Goal: Information Seeking & Learning: Learn about a topic

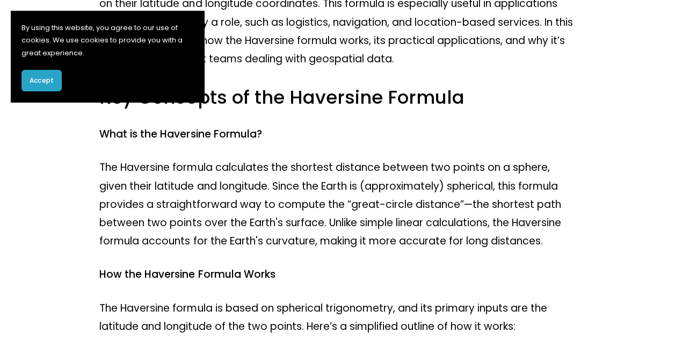
scroll to position [268, 0]
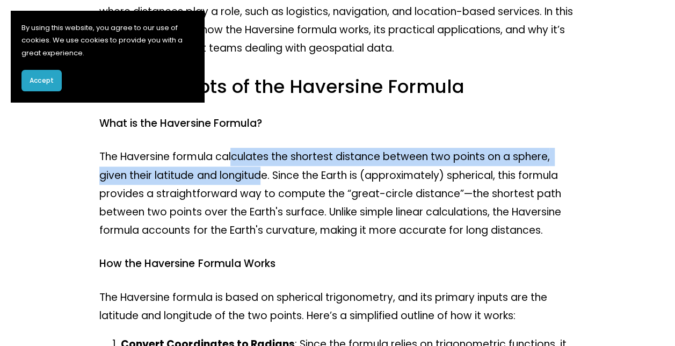
drag, startPoint x: 256, startPoint y: 171, endPoint x: 261, endPoint y: 175, distance: 6.5
click at [261, 175] on p "The Haversine formula calculates the shortest distance between two points on a …" at bounding box center [336, 194] width 475 height 92
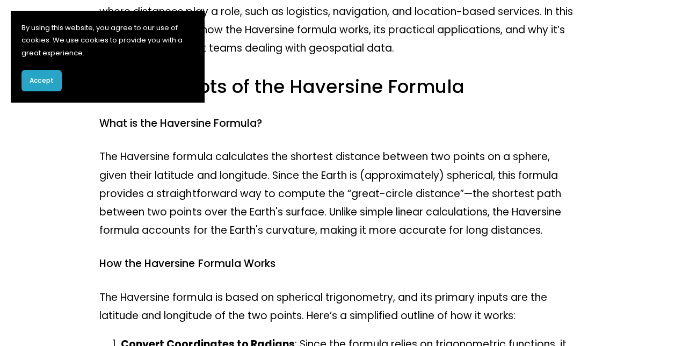
drag, startPoint x: 261, startPoint y: 175, endPoint x: 268, endPoint y: 180, distance: 8.9
click at [268, 180] on p "The Haversine formula calculates the shortest distance between two points on a …" at bounding box center [336, 194] width 475 height 92
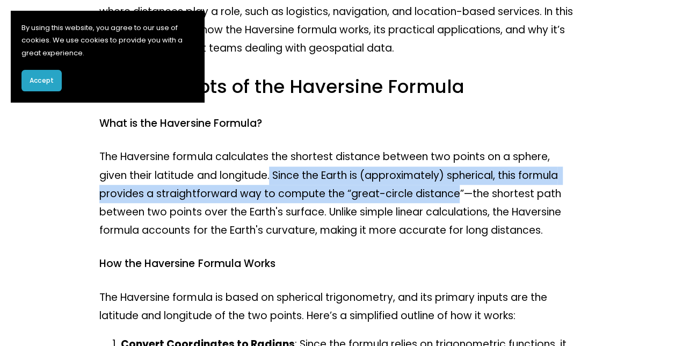
drag, startPoint x: 272, startPoint y: 179, endPoint x: 457, endPoint y: 193, distance: 185.6
click at [457, 193] on p "The Haversine formula calculates the shortest distance between two points on a …" at bounding box center [336, 194] width 475 height 92
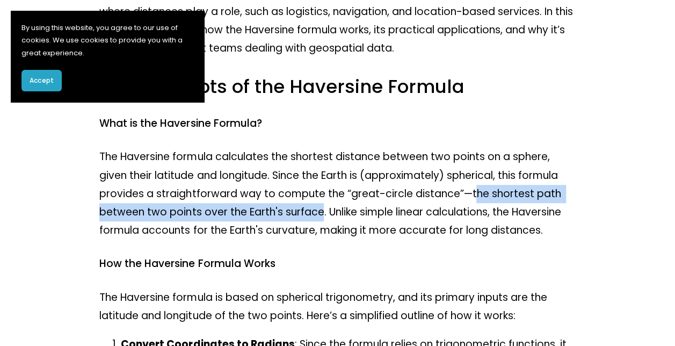
drag, startPoint x: 470, startPoint y: 196, endPoint x: 320, endPoint y: 212, distance: 151.1
click at [320, 212] on p "The Haversine formula calculates the shortest distance between two points on a …" at bounding box center [336, 194] width 475 height 92
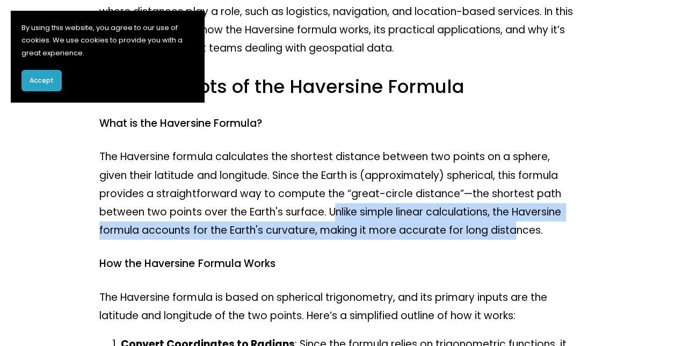
drag, startPoint x: 320, startPoint y: 212, endPoint x: 515, endPoint y: 237, distance: 196.9
click at [515, 237] on p "The Haversine formula calculates the shortest distance between two points on a …" at bounding box center [336, 194] width 475 height 92
click at [47, 72] on button "Accept" at bounding box center [41, 80] width 40 height 21
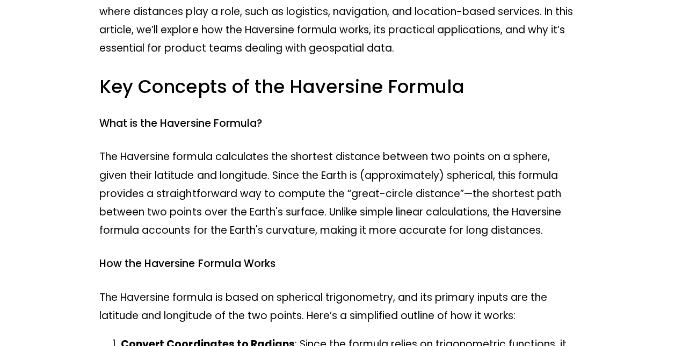
click at [203, 200] on p "The Haversine formula calculates the shortest distance between two points on a …" at bounding box center [336, 194] width 475 height 92
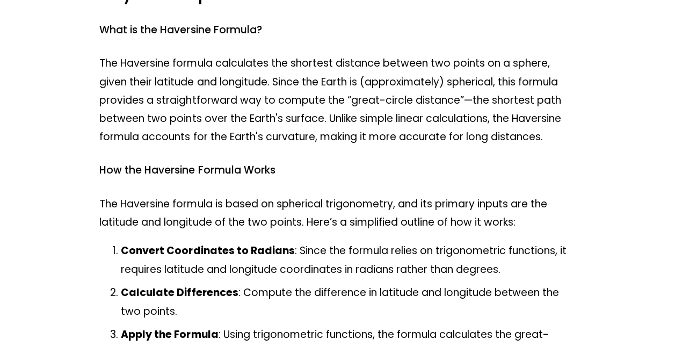
scroll to position [376, 0]
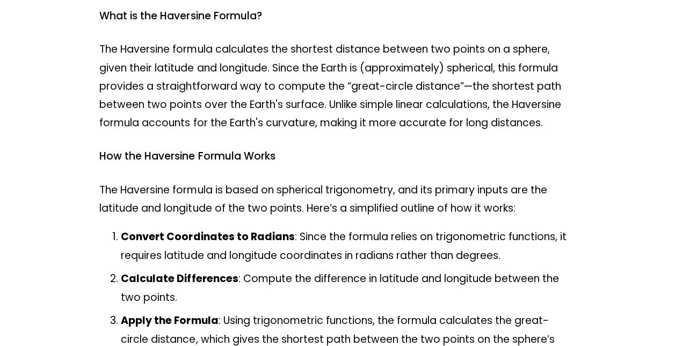
click at [312, 197] on p "The Haversine formula is based on spherical trigonometry, and its primary input…" at bounding box center [336, 199] width 475 height 36
drag, startPoint x: 315, startPoint y: 197, endPoint x: 389, endPoint y: 197, distance: 74.1
click at [389, 197] on p "The Haversine formula is based on spherical trigonometry, and its primary input…" at bounding box center [336, 199] width 475 height 36
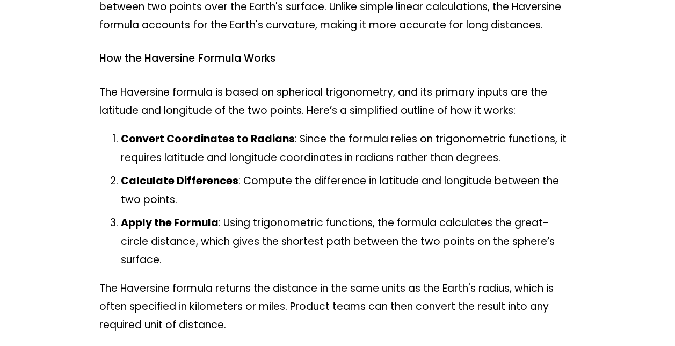
scroll to position [483, 0]
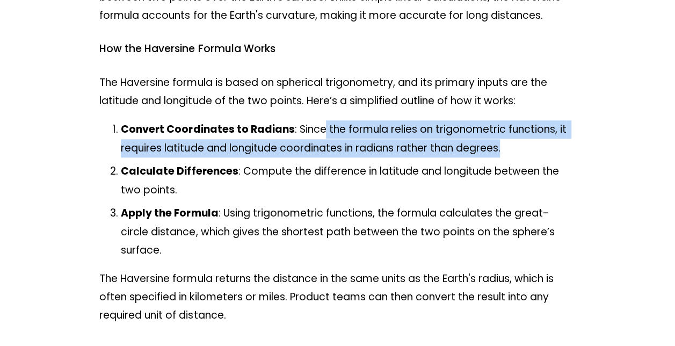
drag, startPoint x: 343, startPoint y: 124, endPoint x: 528, endPoint y: 145, distance: 185.7
click at [528, 145] on p "Convert Coordinates to Radians : Since the formula relies on trigonometric func…" at bounding box center [348, 138] width 454 height 36
click at [434, 152] on p "Convert Coordinates to Radians : Since the formula relies on trigonometric func…" at bounding box center [348, 138] width 454 height 36
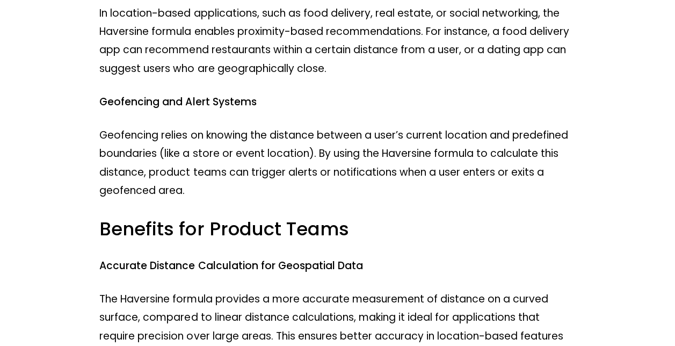
scroll to position [1020, 0]
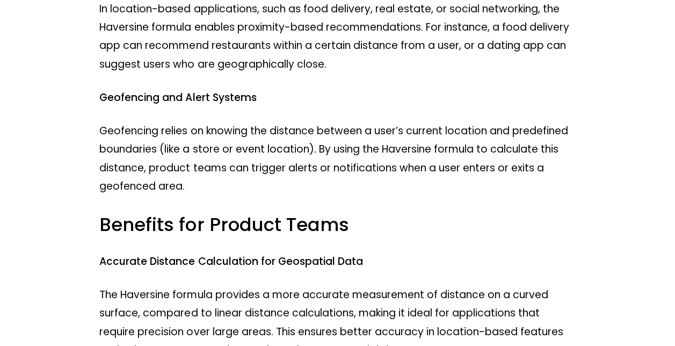
drag, startPoint x: 243, startPoint y: 143, endPoint x: 294, endPoint y: 145, distance: 51.0
click at [244, 143] on p "Geofencing relies on knowing the distance between a user’s current location and…" at bounding box center [336, 159] width 475 height 74
drag, startPoint x: 294, startPoint y: 145, endPoint x: 369, endPoint y: 142, distance: 74.7
click at [363, 142] on p "Geofencing relies on knowing the distance between a user’s current location and…" at bounding box center [336, 159] width 475 height 74
drag, startPoint x: 369, startPoint y: 142, endPoint x: 373, endPoint y: 165, distance: 23.6
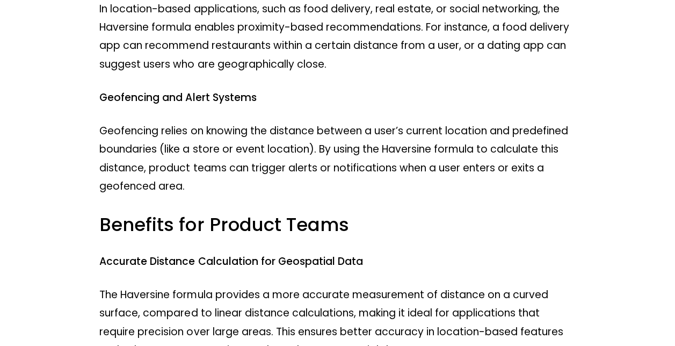
click at [373, 165] on p "Geofencing relies on knowing the distance between a user’s current location and…" at bounding box center [336, 159] width 475 height 74
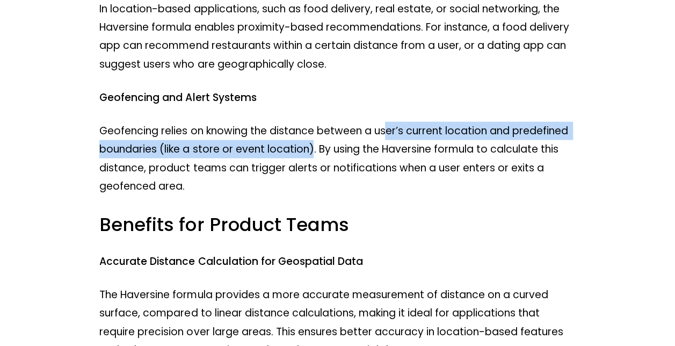
drag, startPoint x: 387, startPoint y: 130, endPoint x: 313, endPoint y: 157, distance: 79.1
click at [313, 157] on p "Geofencing relies on knowing the distance between a user’s current location and…" at bounding box center [336, 159] width 475 height 74
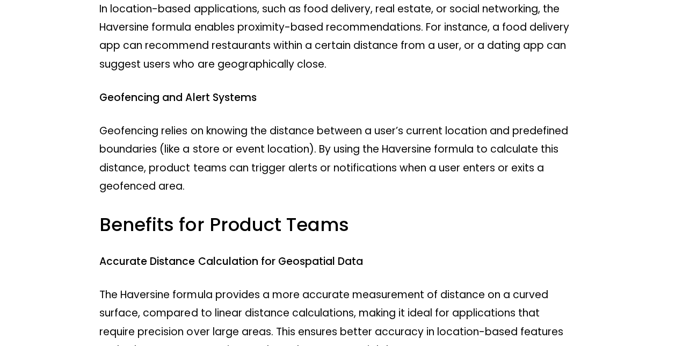
drag, startPoint x: 313, startPoint y: 157, endPoint x: 299, endPoint y: 173, distance: 21.0
click at [299, 173] on p "Geofencing relies on knowing the distance between a user’s current location and…" at bounding box center [336, 159] width 475 height 74
